Goal: Task Accomplishment & Management: Manage account settings

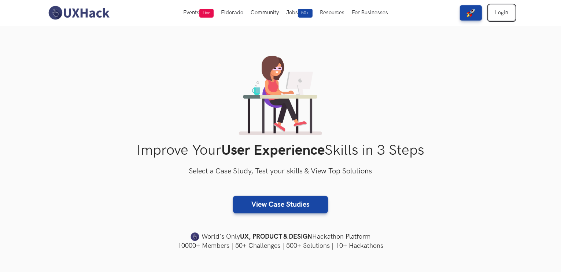
click at [499, 11] on link "Login" at bounding box center [501, 12] width 26 height 15
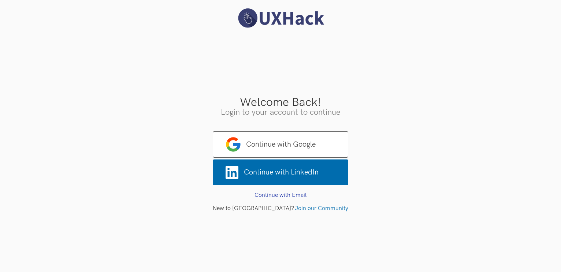
click at [252, 130] on form "Continue with Google Continue with LinkedIn Existing User? Forgot Password? Sub…" at bounding box center [281, 170] width 136 height 82
click at [253, 140] on span "Continue with Google" at bounding box center [281, 144] width 136 height 26
